Goal: Check status

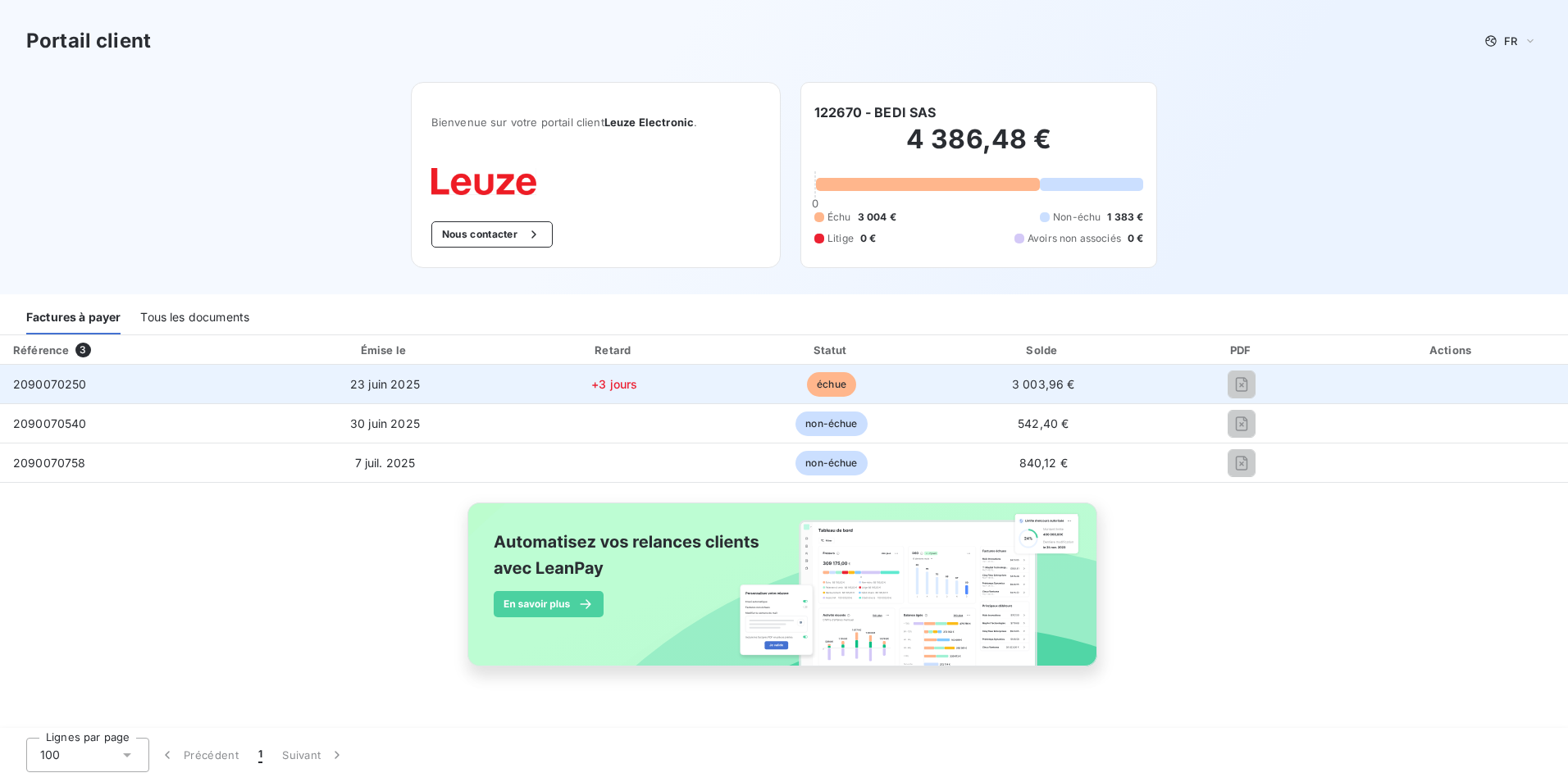
click at [30, 381] on span "2090070250" at bounding box center [49, 383] width 74 height 14
click at [830, 382] on span "échue" at bounding box center [831, 384] width 49 height 25
click at [619, 383] on span "+3 jours" at bounding box center [614, 383] width 46 height 14
click at [840, 385] on span "échue" at bounding box center [831, 384] width 49 height 25
click at [838, 383] on span "échue" at bounding box center [831, 384] width 49 height 25
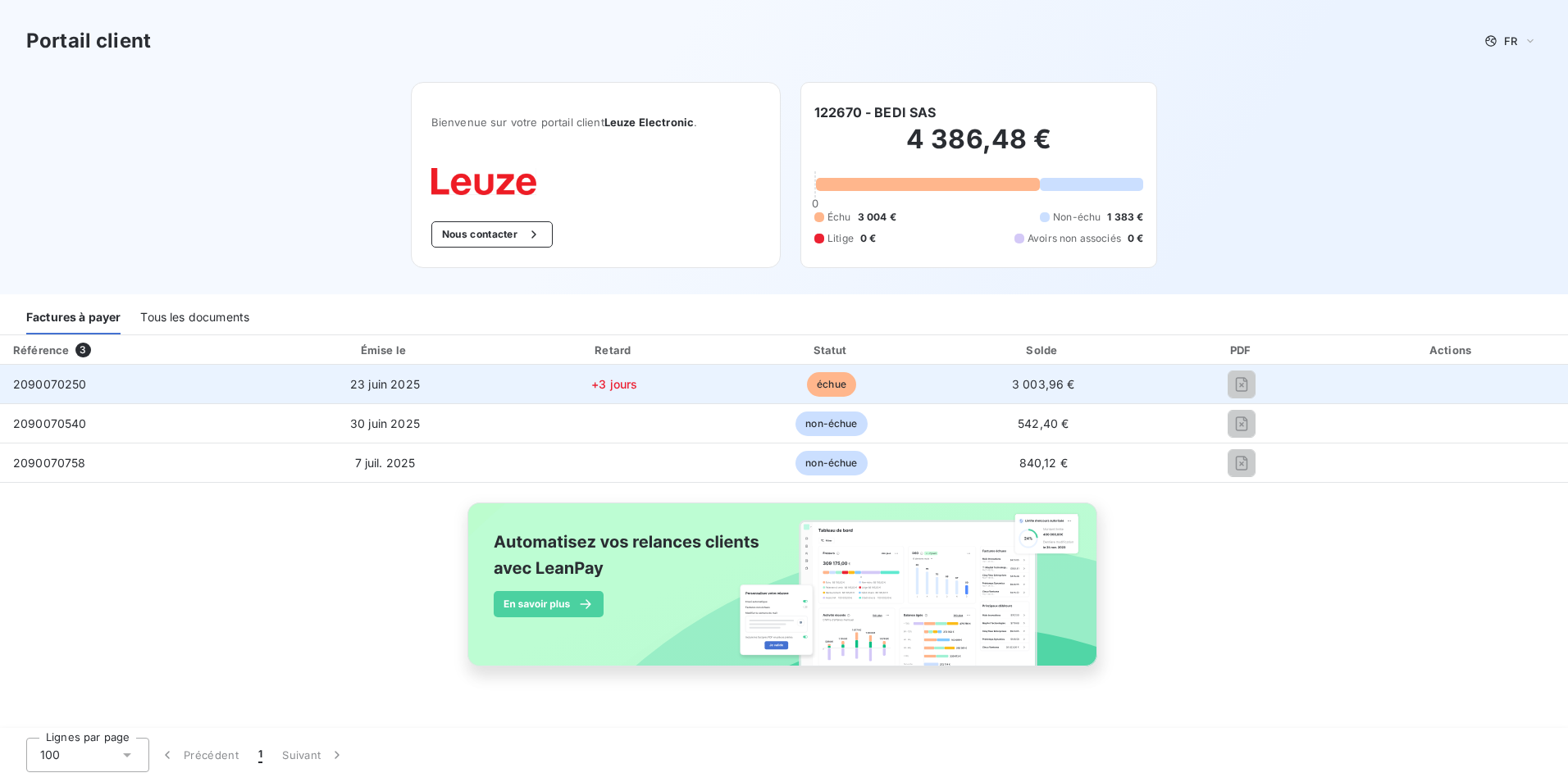
click at [605, 383] on span "+3 jours" at bounding box center [614, 383] width 46 height 14
click at [605, 382] on span "+3 jours" at bounding box center [614, 383] width 46 height 14
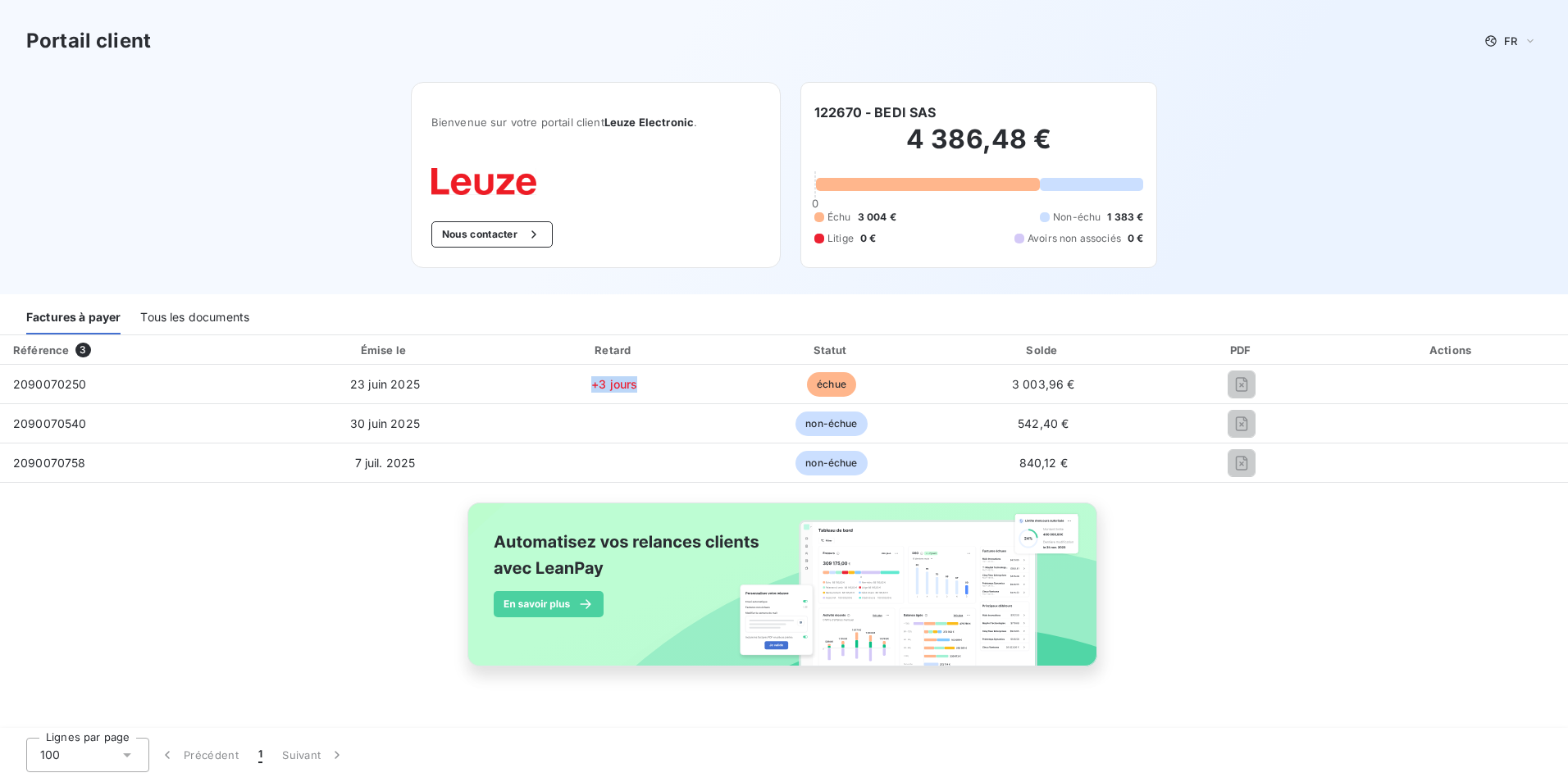
click at [43, 349] on div "Référence" at bounding box center [41, 350] width 56 height 13
click at [162, 316] on div "Tous les documents" at bounding box center [195, 317] width 109 height 35
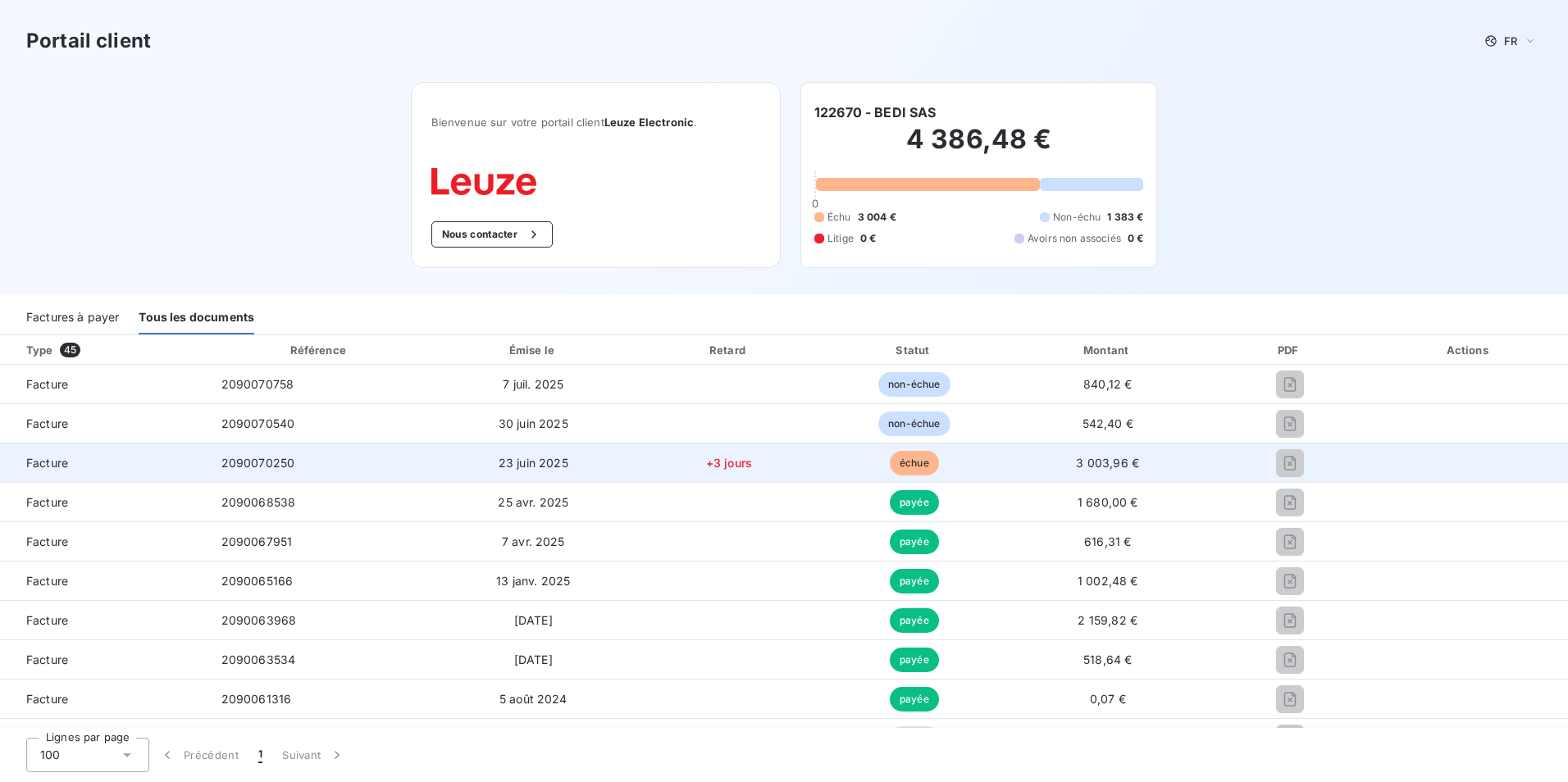
click at [902, 466] on span "échue" at bounding box center [914, 463] width 49 height 25
drag, startPoint x: 480, startPoint y: 463, endPoint x: 467, endPoint y: 463, distance: 13.0
click at [478, 463] on td "23 juin 2025" at bounding box center [533, 463] width 204 height 39
click at [208, 473] on td "2090070250" at bounding box center [319, 463] width 223 height 39
click at [270, 456] on span "2090070250" at bounding box center [257, 462] width 74 height 14
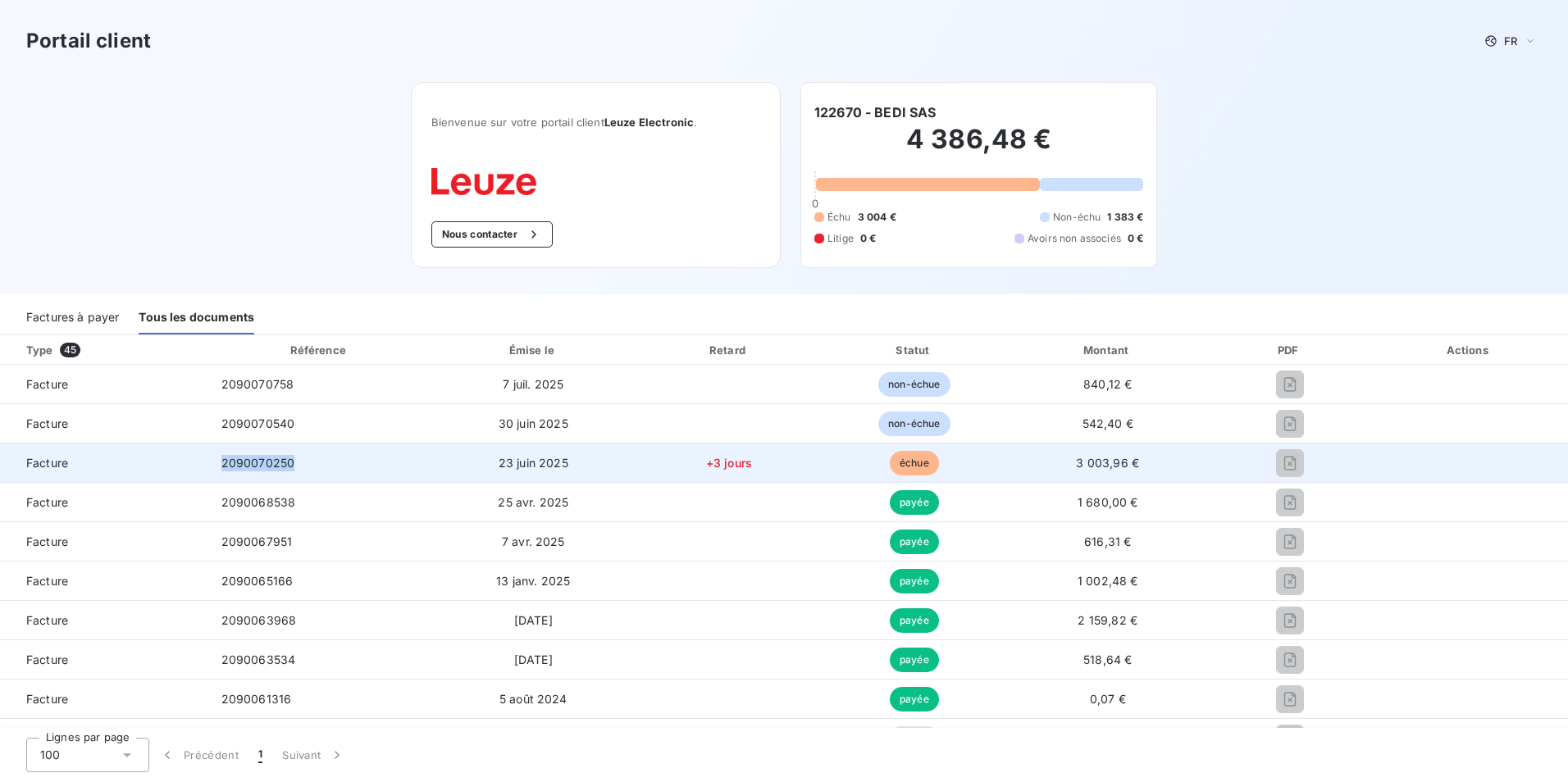
click at [270, 456] on span "2090070250" at bounding box center [257, 462] width 74 height 14
click at [270, 457] on span "2090070250" at bounding box center [257, 462] width 74 height 14
